Goal: Task Accomplishment & Management: Manage account settings

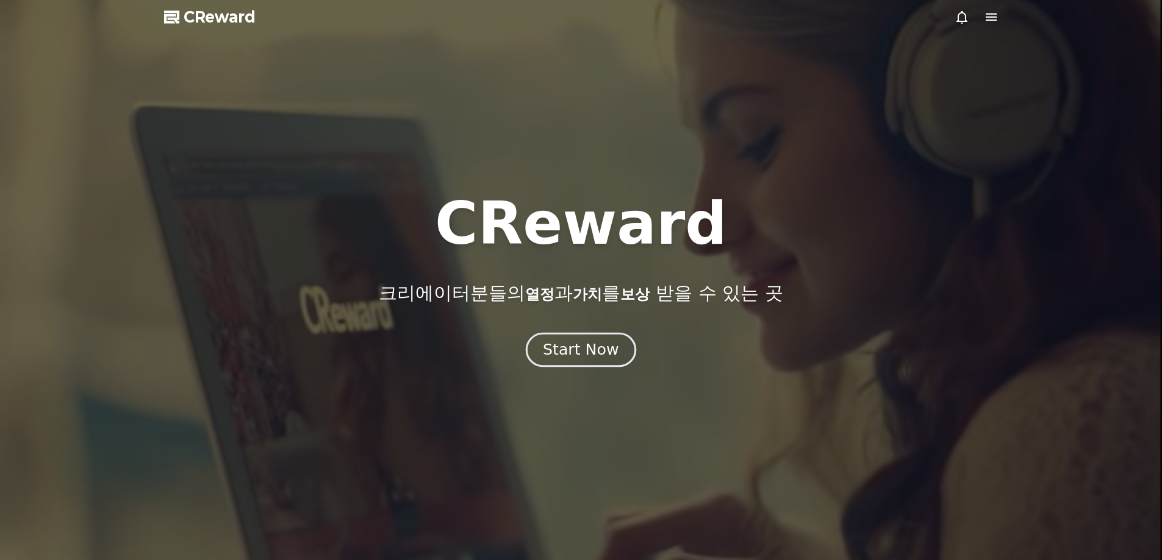
click at [566, 351] on div "Start Now" at bounding box center [581, 350] width 76 height 21
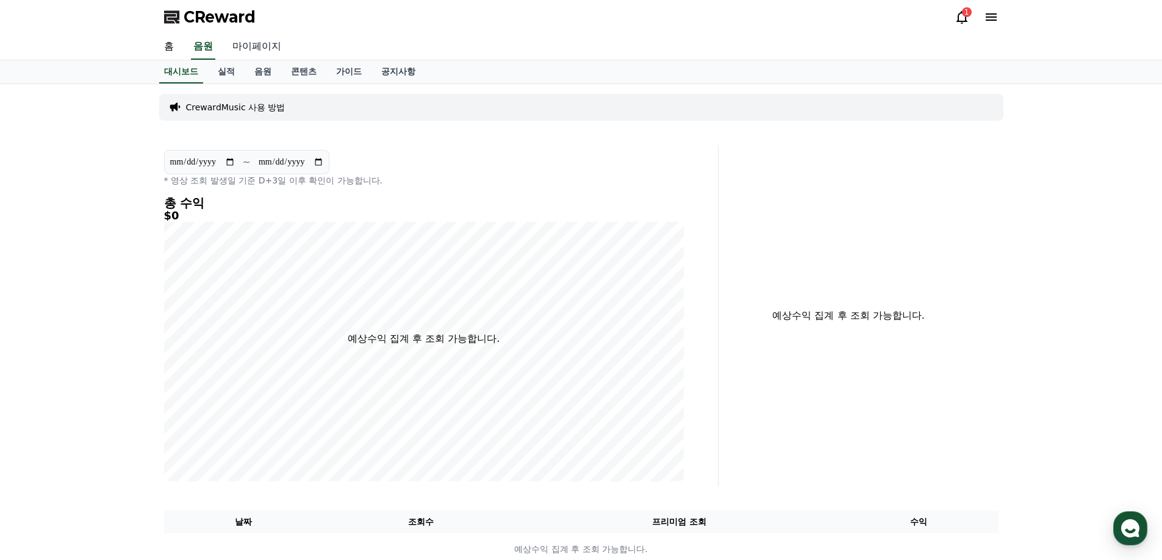
click at [246, 47] on link "마이페이지" at bounding box center [257, 47] width 68 height 26
select select "**********"
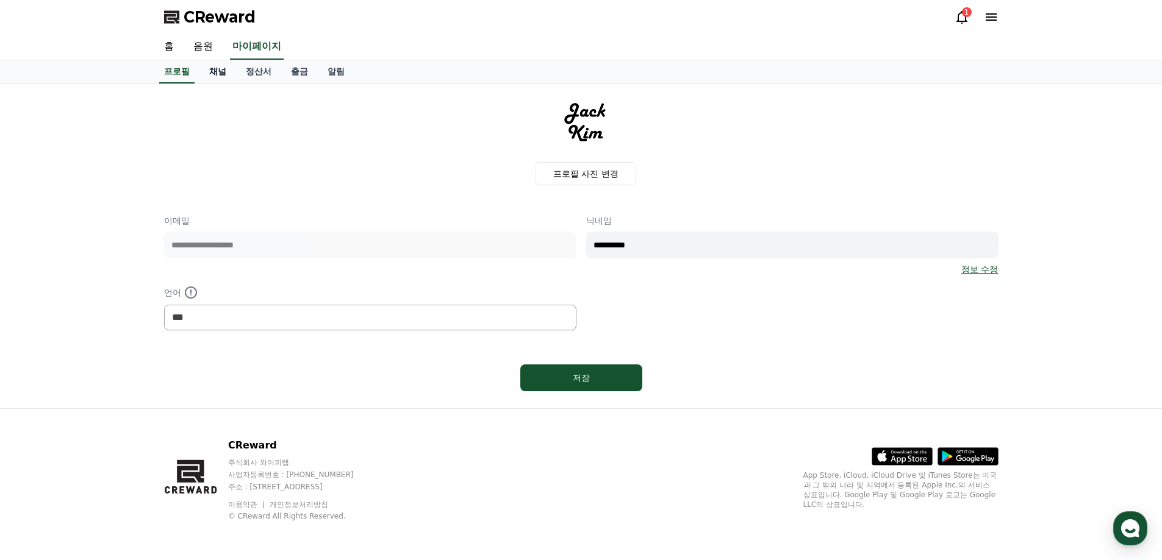
click at [215, 70] on link "채널" at bounding box center [217, 71] width 37 height 23
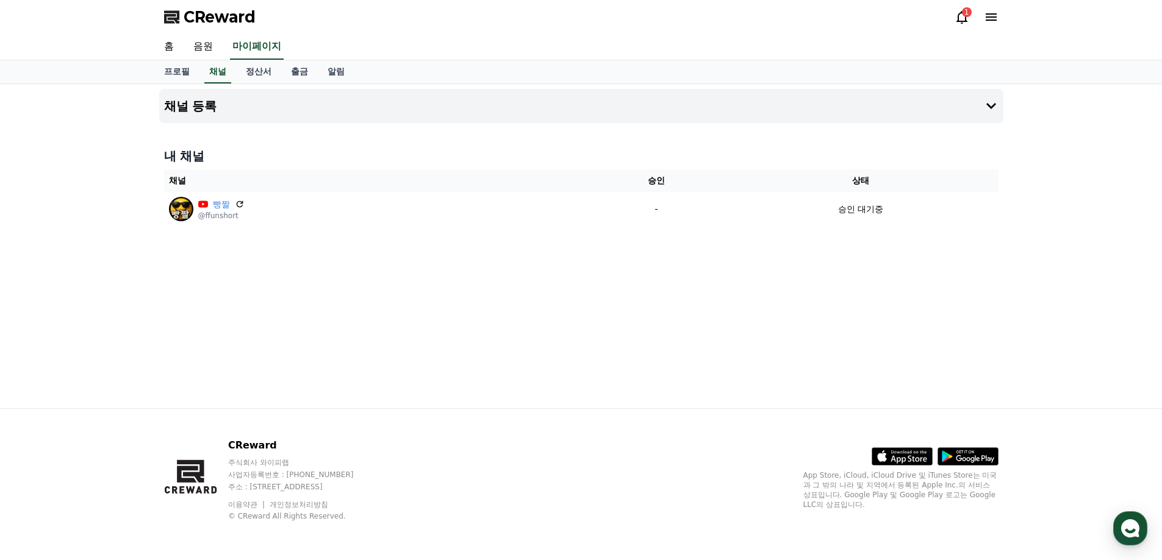
click at [113, 295] on div "채널 등록 내 채널 채널 승인 상태 빵짤 @ffunshort - 승인 대기중" at bounding box center [581, 246] width 1162 height 324
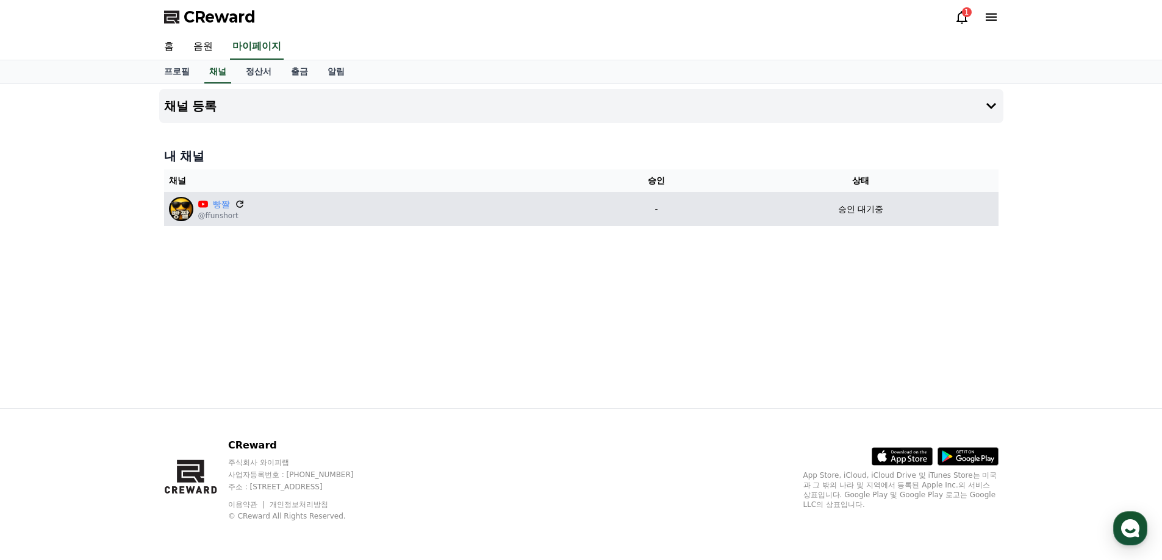
click at [241, 203] on icon at bounding box center [239, 204] width 7 height 7
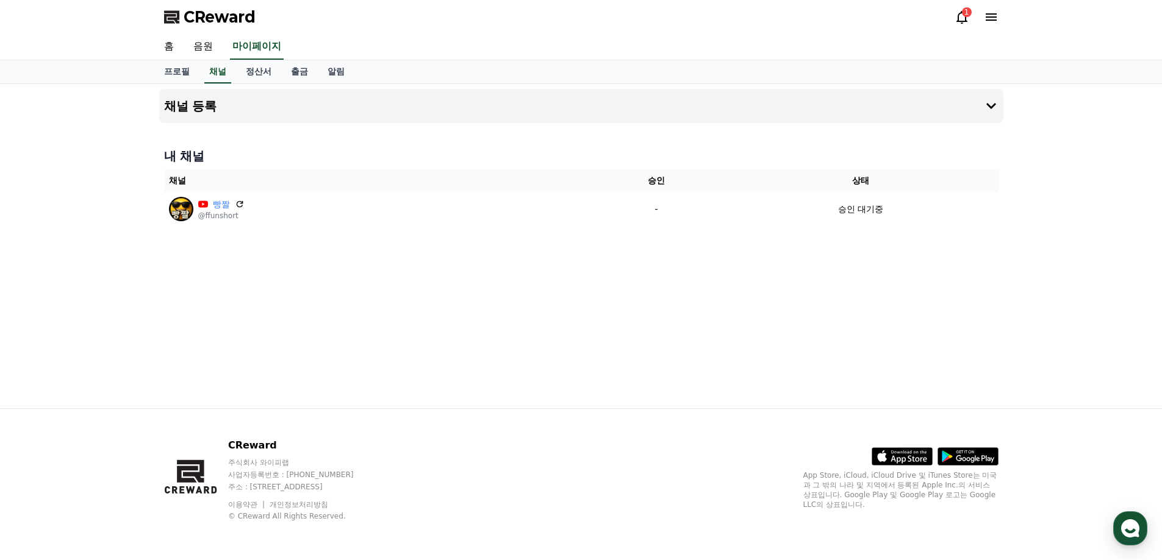
click at [636, 304] on div "채널 등록 내 채널 채널 승인 상태 빵짤 @ffunshort - 승인 대기중" at bounding box center [581, 246] width 854 height 324
drag, startPoint x: 677, startPoint y: 212, endPoint x: 751, endPoint y: 338, distance: 147.0
